Goal: Information Seeking & Learning: Learn about a topic

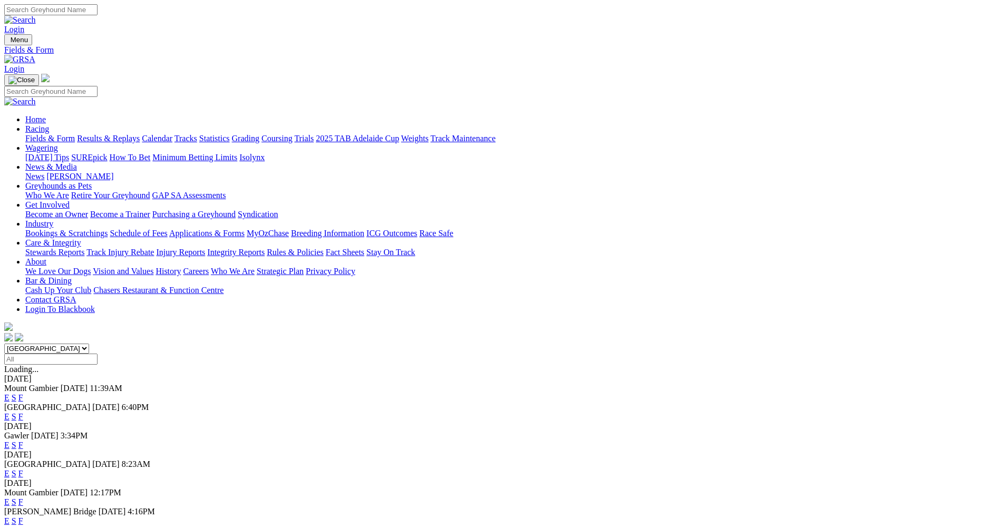
click at [23, 516] on link "F" at bounding box center [20, 520] width 5 height 9
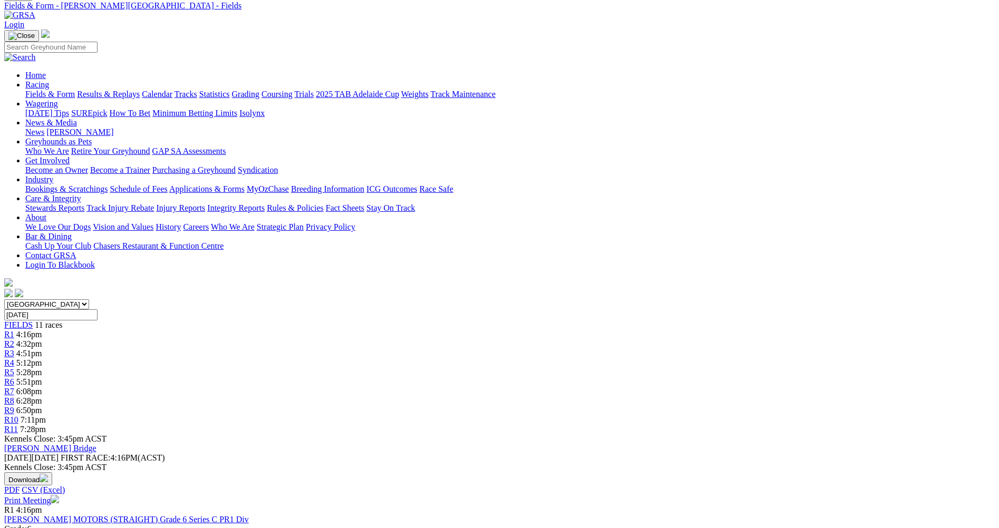
scroll to position [105, 0]
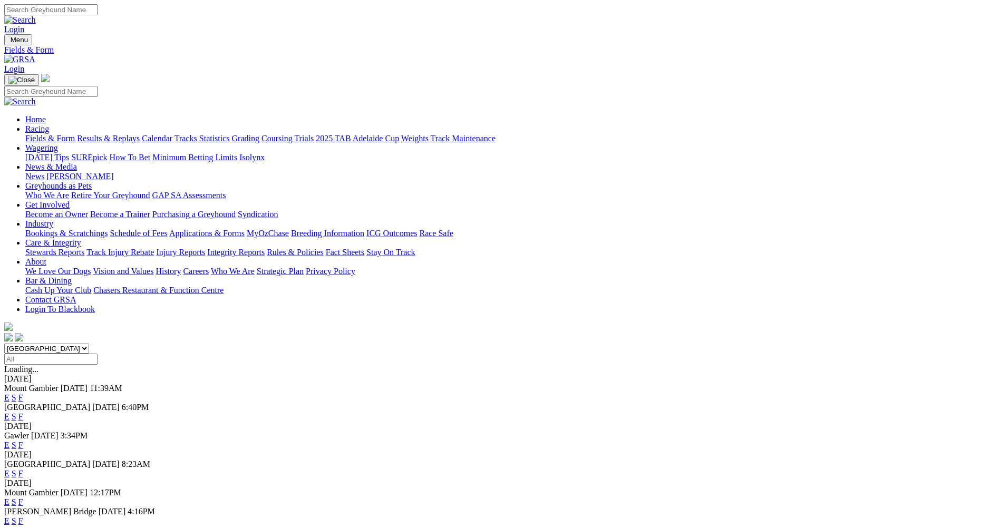
click at [23, 412] on link "F" at bounding box center [20, 416] width 5 height 9
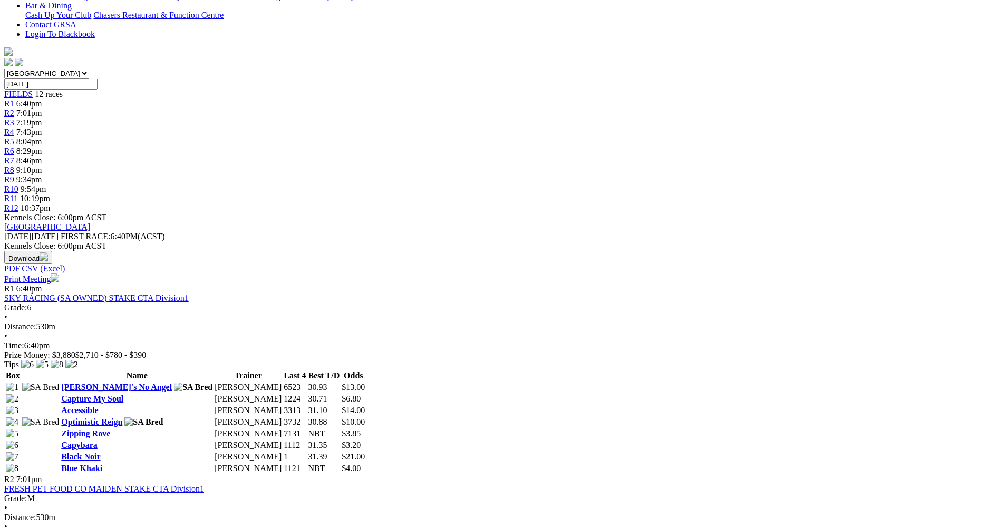
scroll to position [263, 0]
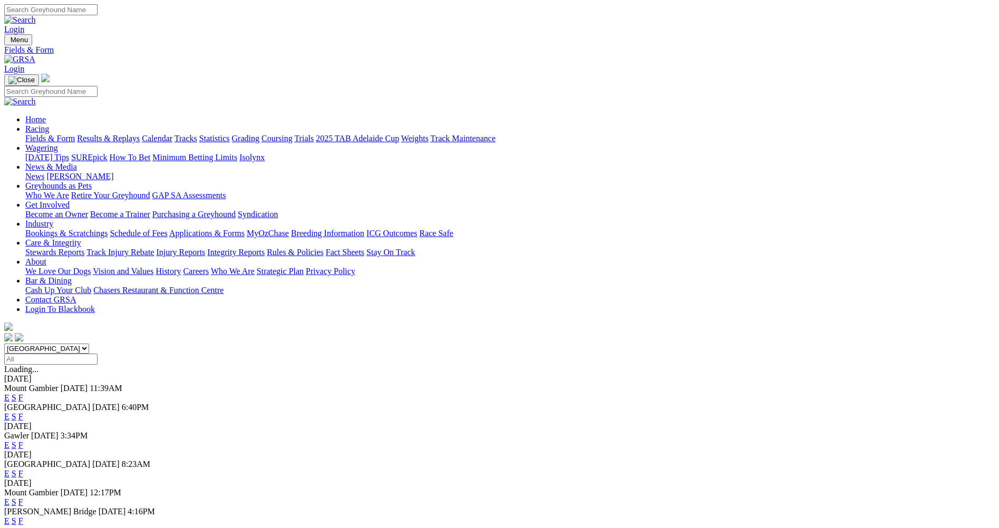
click at [23, 412] on link "F" at bounding box center [20, 416] width 5 height 9
